Goal: Check status: Check status

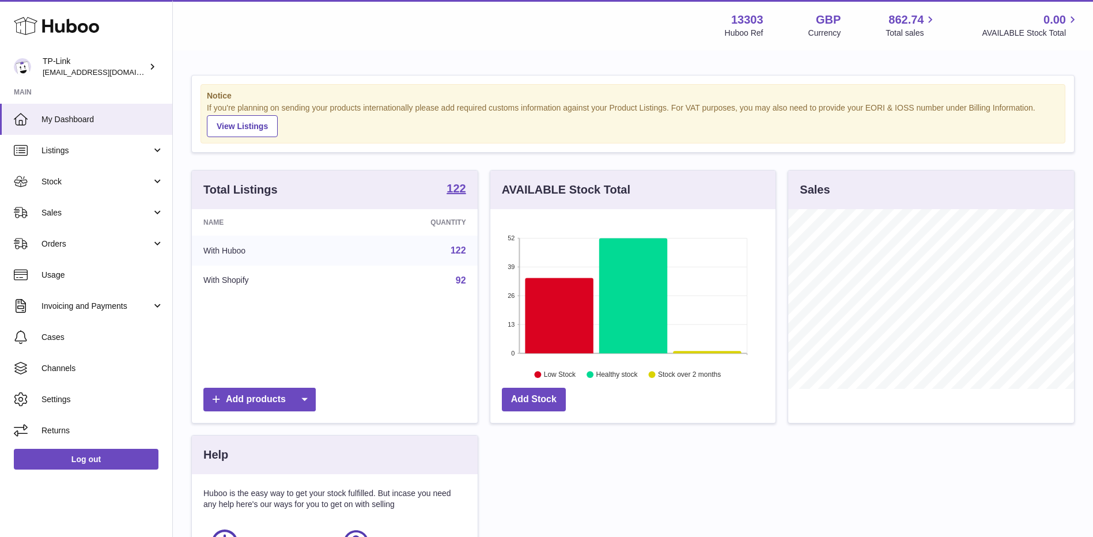
drag, startPoint x: 146, startPoint y: 205, endPoint x: 126, endPoint y: 237, distance: 37.6
click at [146, 205] on link "Sales" at bounding box center [86, 212] width 172 height 31
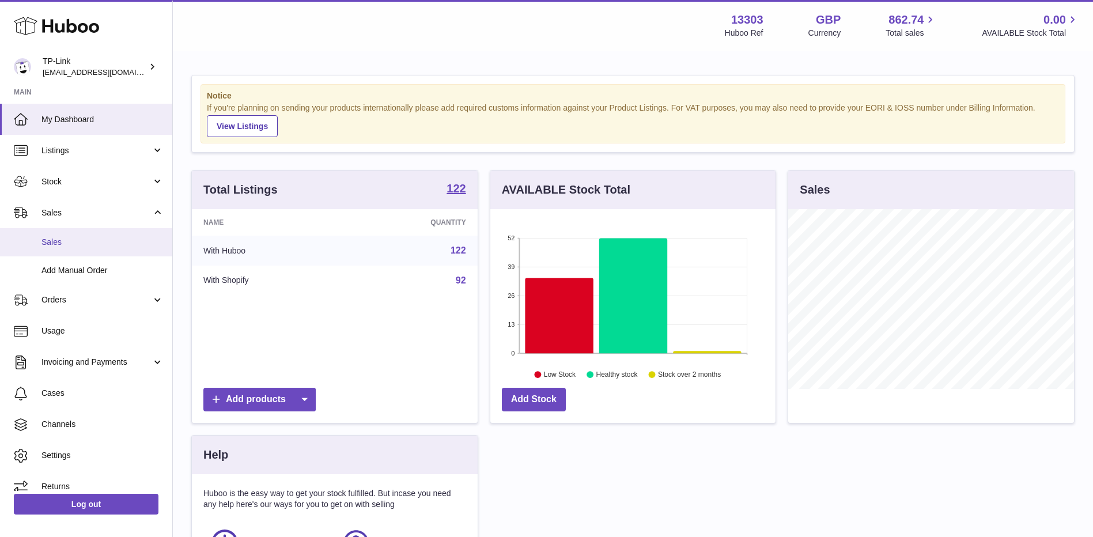
click at [92, 245] on span "Sales" at bounding box center [102, 242] width 122 height 11
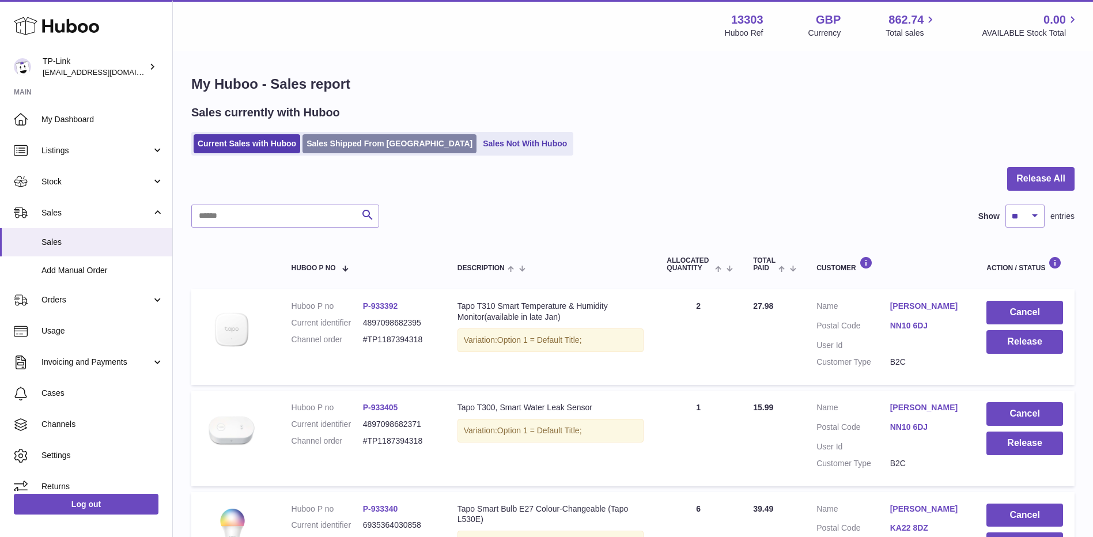
click at [375, 146] on link "Sales Shipped From [GEOGRAPHIC_DATA]" at bounding box center [389, 143] width 174 height 19
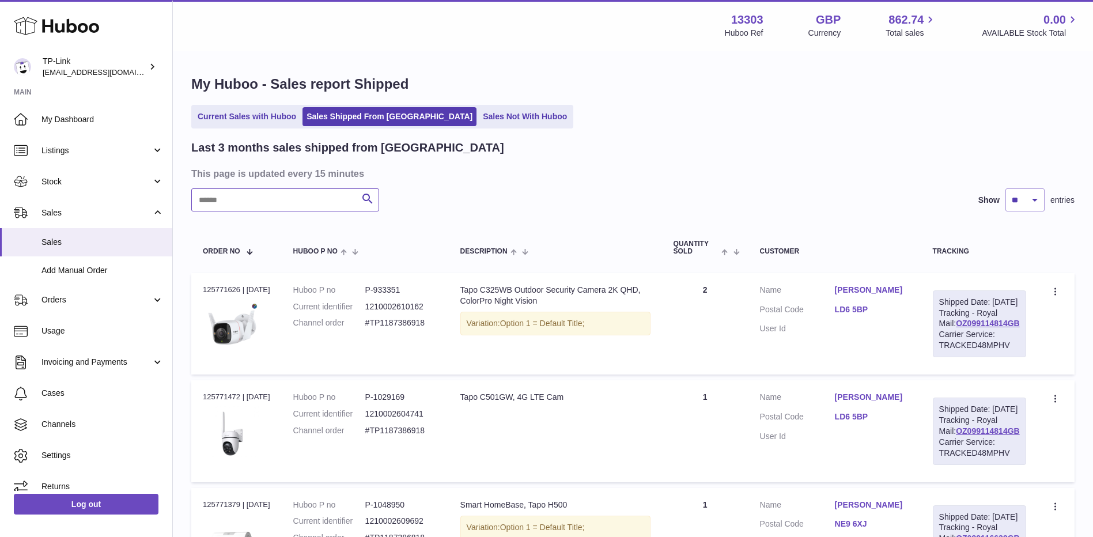
click at [320, 202] on input "text" at bounding box center [285, 199] width 188 height 23
paste input "**********"
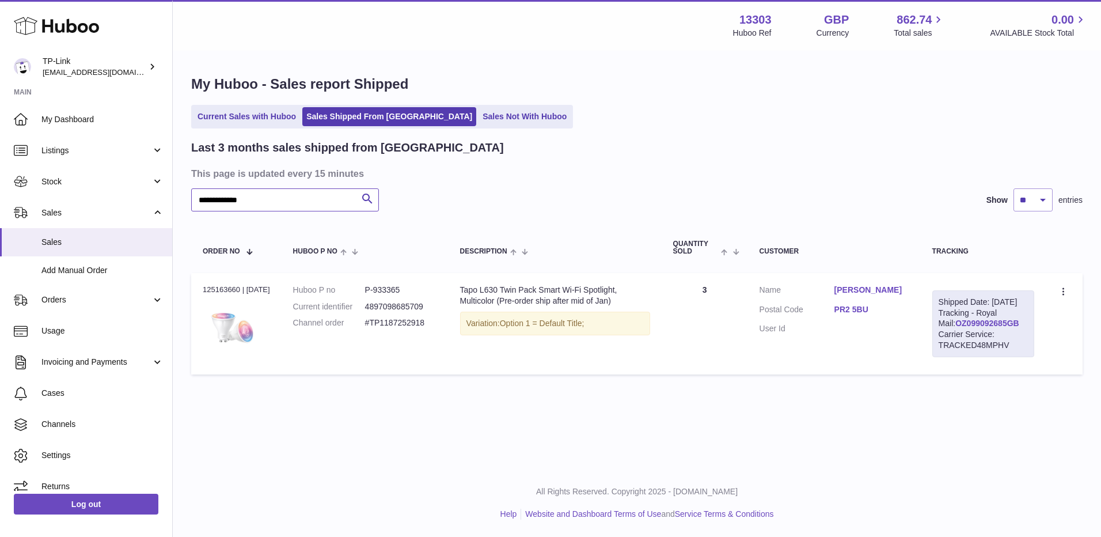
type input "**********"
click at [986, 328] on link "OZ099092685GB" at bounding box center [988, 323] width 64 height 9
click at [251, 116] on link "Current Sales with Huboo" at bounding box center [247, 116] width 107 height 19
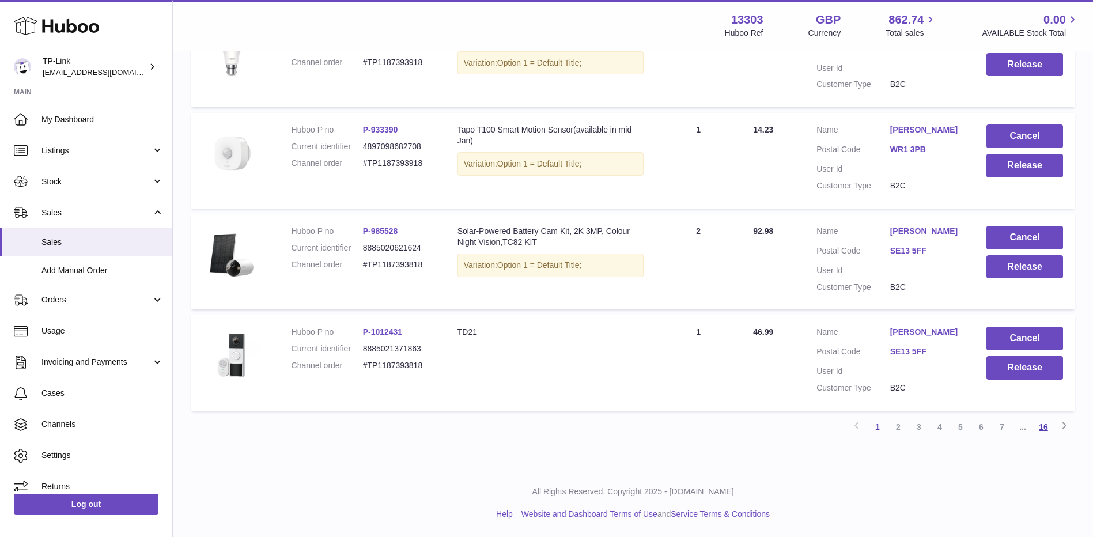
click at [1045, 426] on link "16" at bounding box center [1043, 426] width 21 height 21
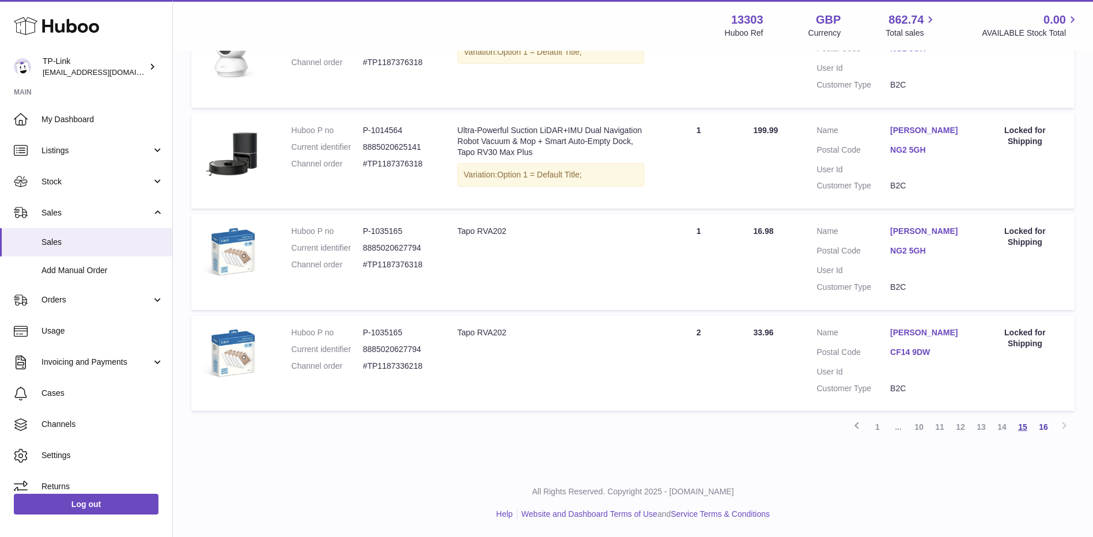
click at [1028, 426] on link "15" at bounding box center [1022, 426] width 21 height 21
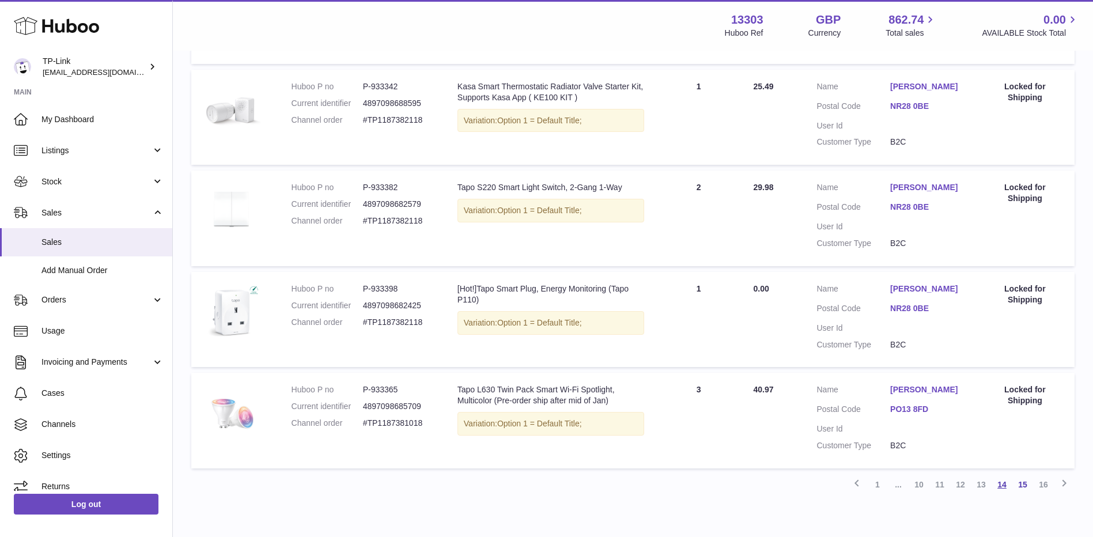
click at [1001, 480] on link "14" at bounding box center [1001, 484] width 21 height 21
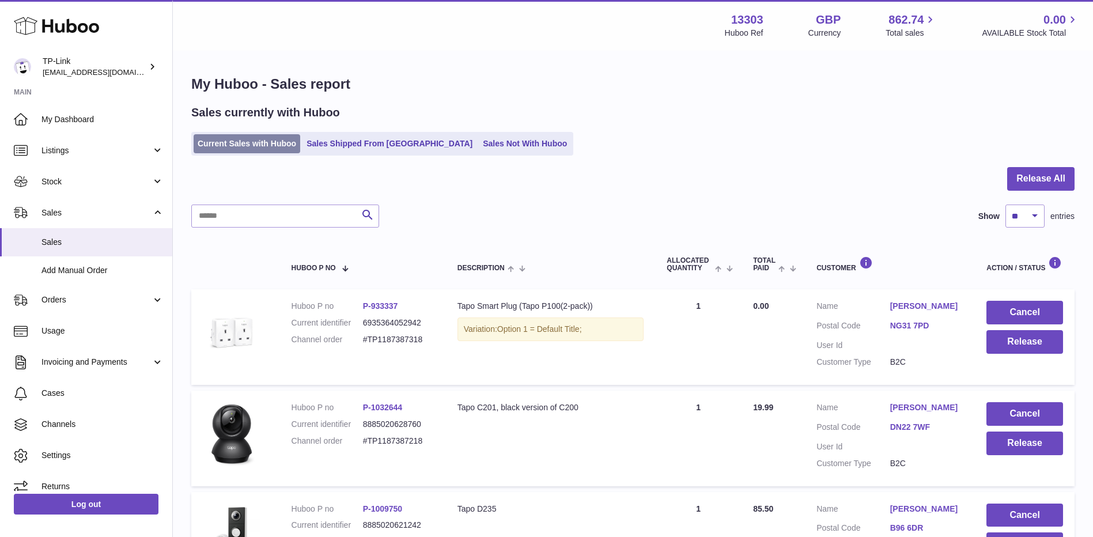
click at [258, 146] on link "Current Sales with Huboo" at bounding box center [247, 143] width 107 height 19
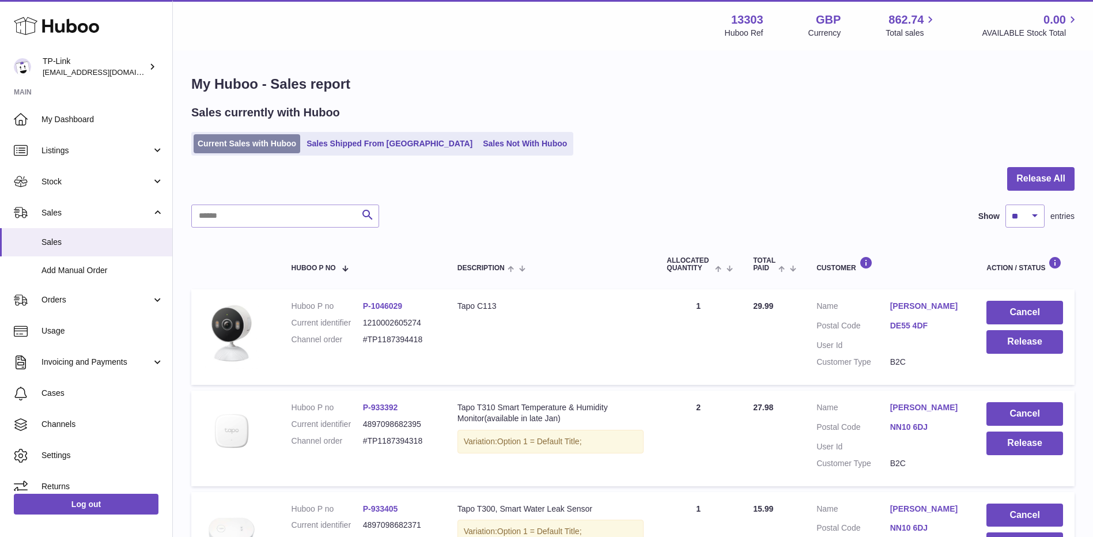
click at [260, 141] on link "Current Sales with Huboo" at bounding box center [247, 143] width 107 height 19
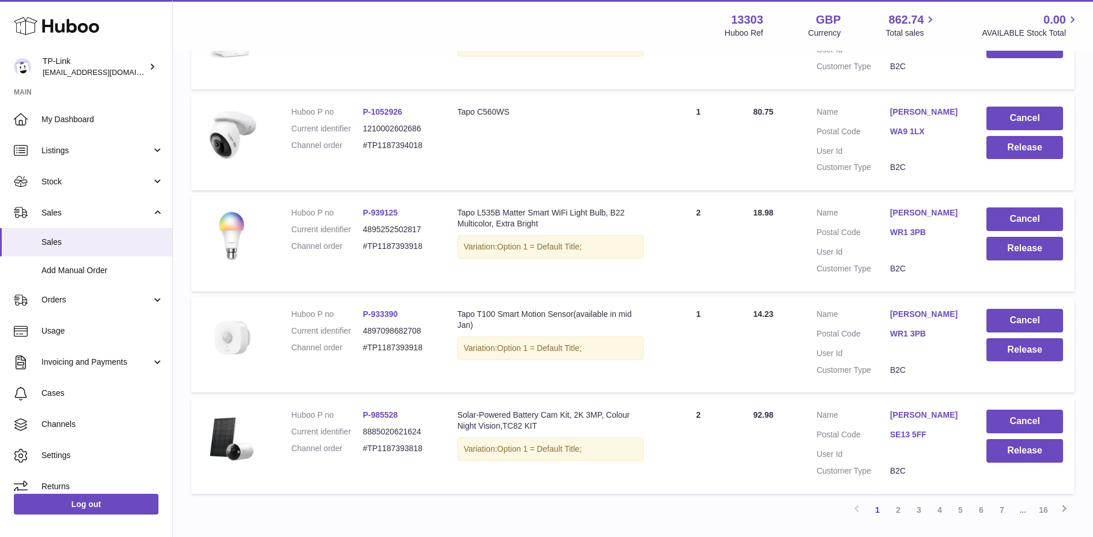
scroll to position [906, 0]
